Goal: Task Accomplishment & Management: Use online tool/utility

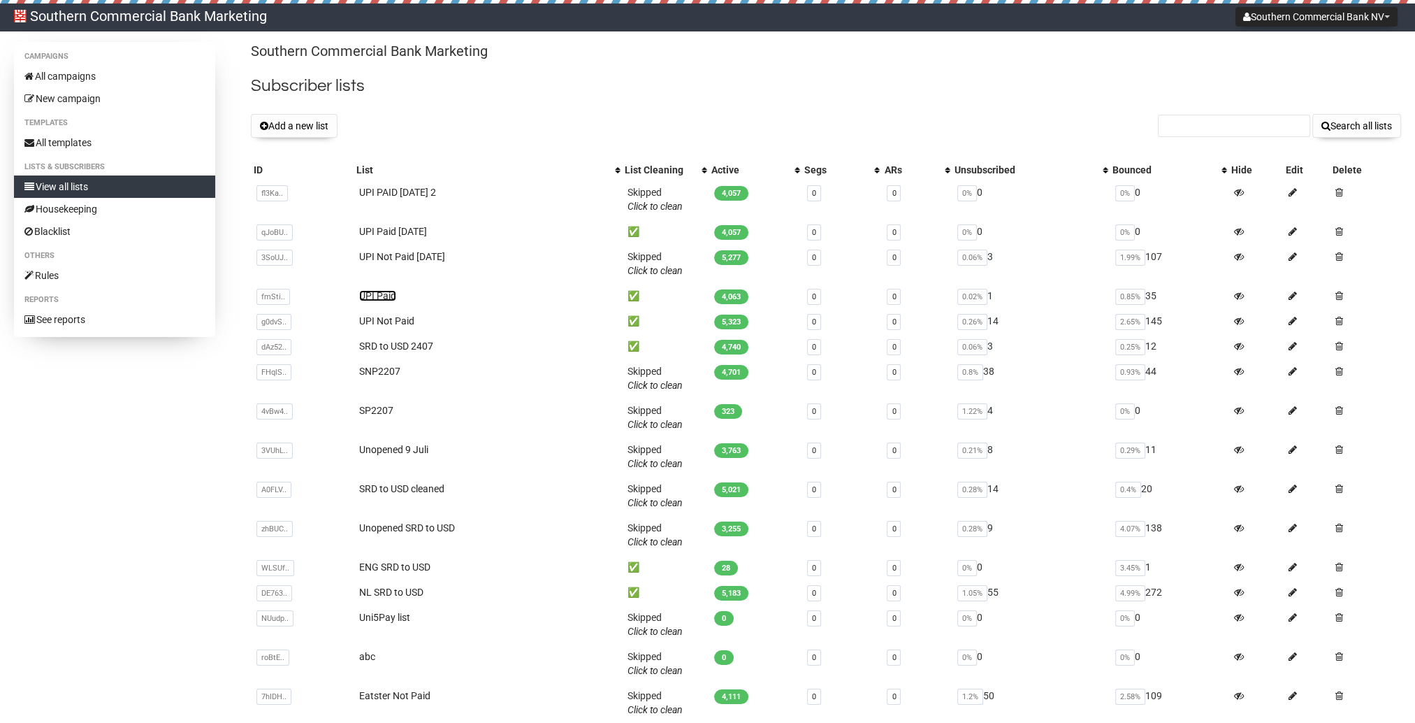
click at [375, 296] on link "UPI Paid" at bounding box center [377, 295] width 37 height 11
click at [414, 187] on link "UPI PAID [DATE] 2" at bounding box center [397, 192] width 77 height 11
click at [411, 188] on link "UPI PAID [DATE] 2" at bounding box center [397, 192] width 77 height 11
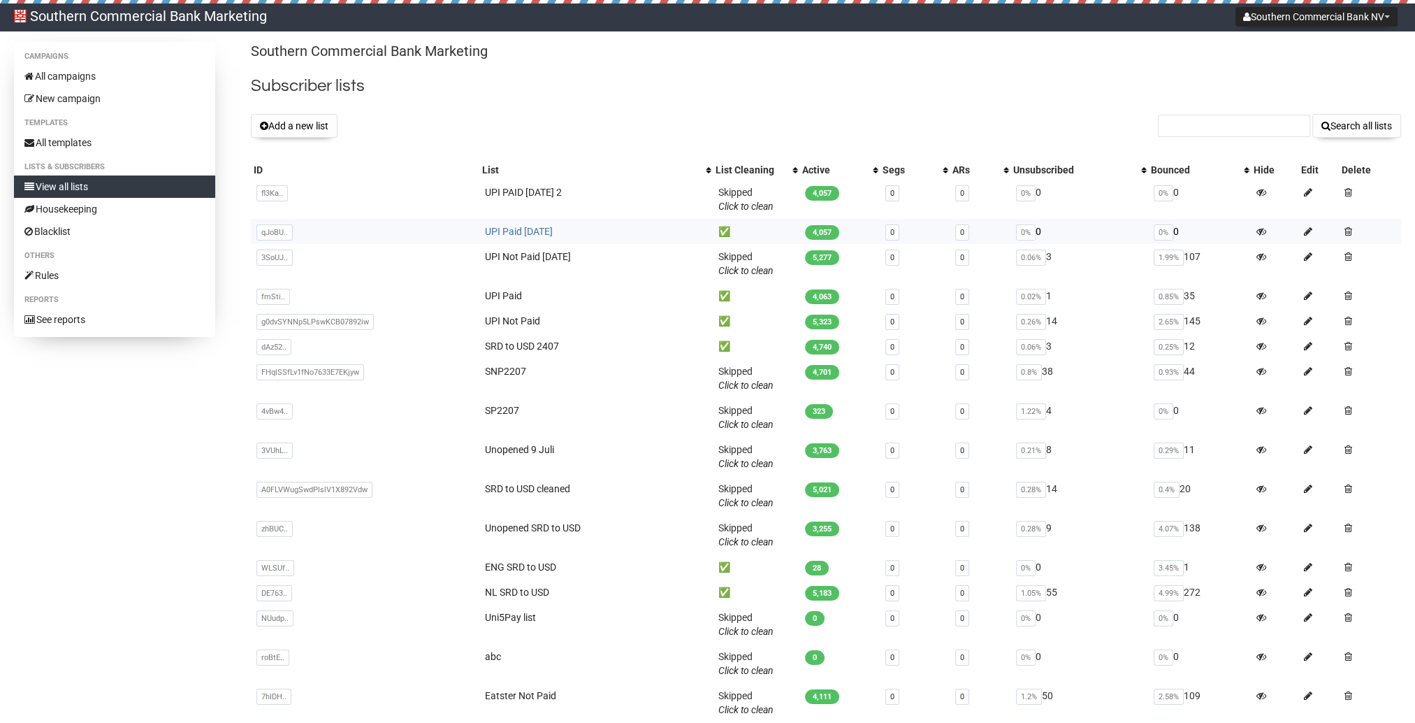
click at [521, 233] on link "UPI Paid [DATE]" at bounding box center [519, 231] width 68 height 11
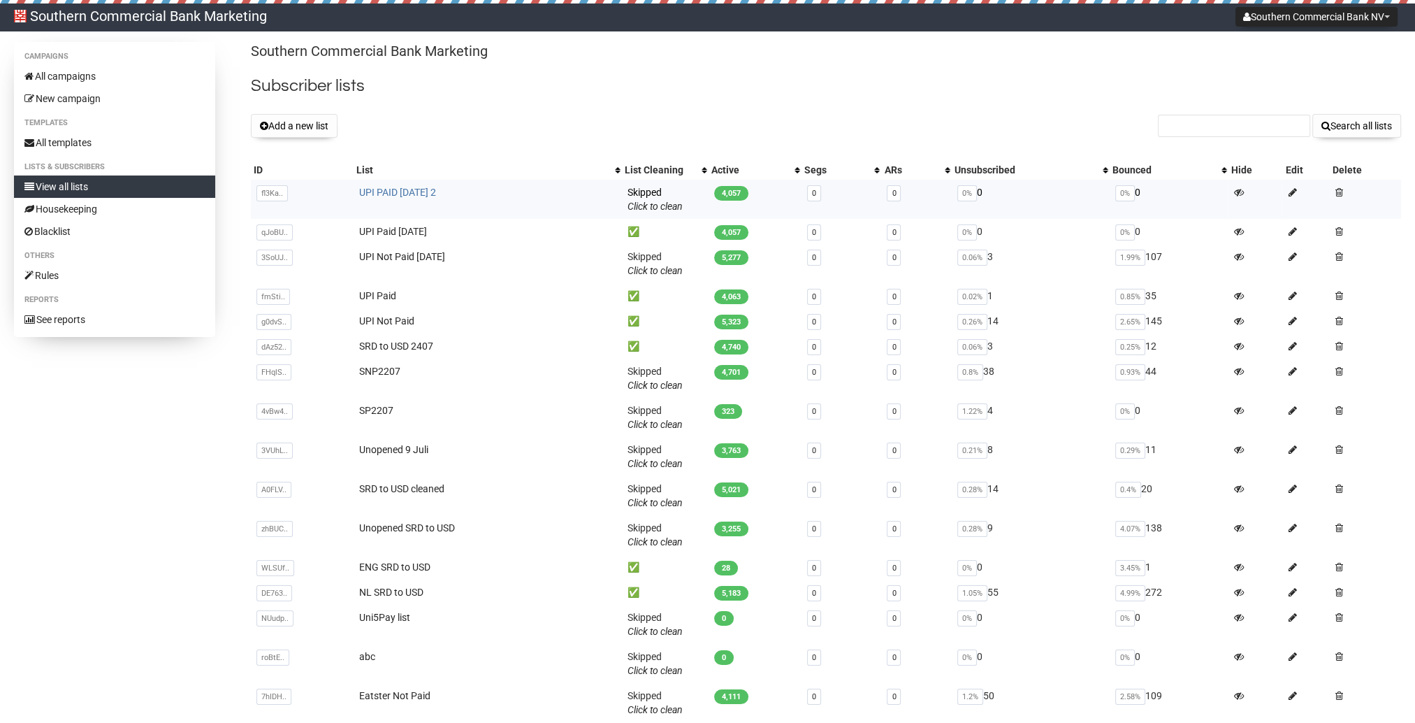
click at [421, 188] on link "UPI PAID [DATE] 2" at bounding box center [397, 192] width 77 height 11
click at [292, 123] on button "Add a new list" at bounding box center [294, 126] width 87 height 24
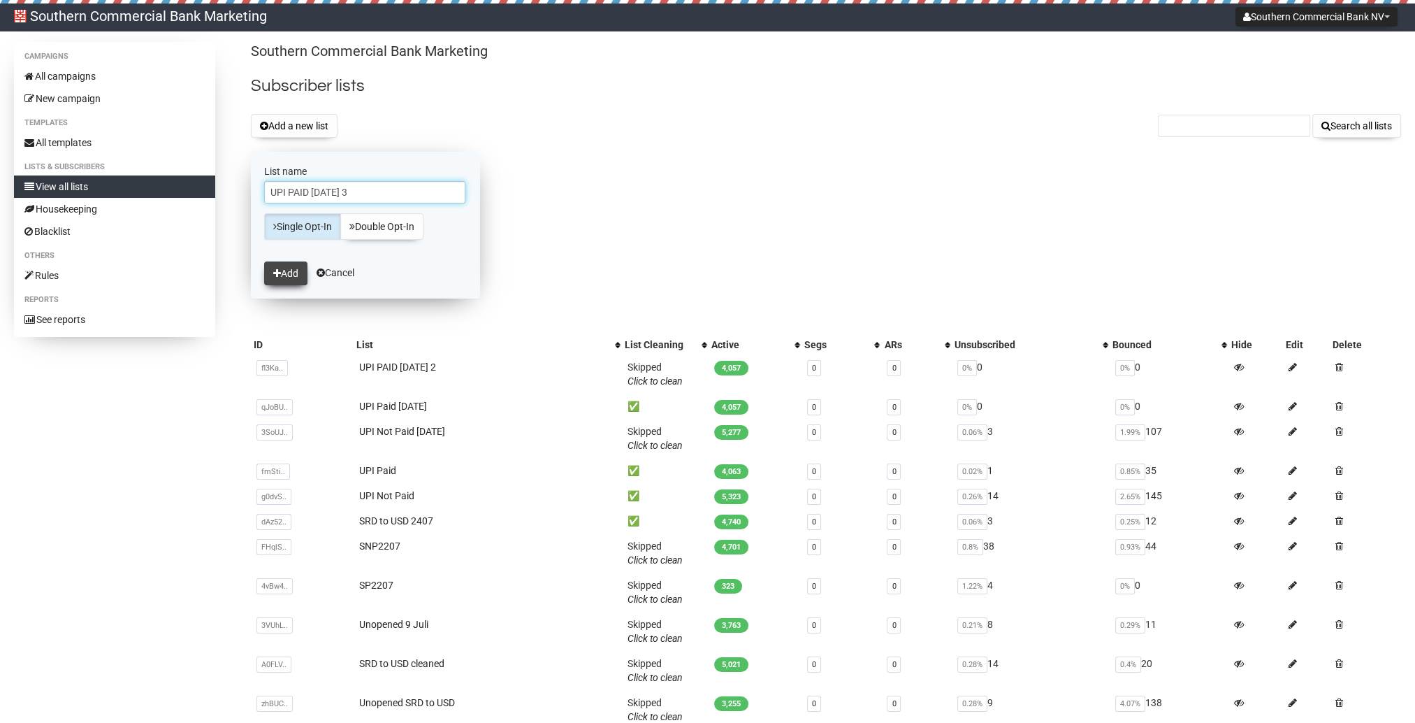
type input "UPI PAID [DATE] 3"
click at [304, 278] on button "Add" at bounding box center [285, 273] width 43 height 24
